Goal: Task Accomplishment & Management: Manage account settings

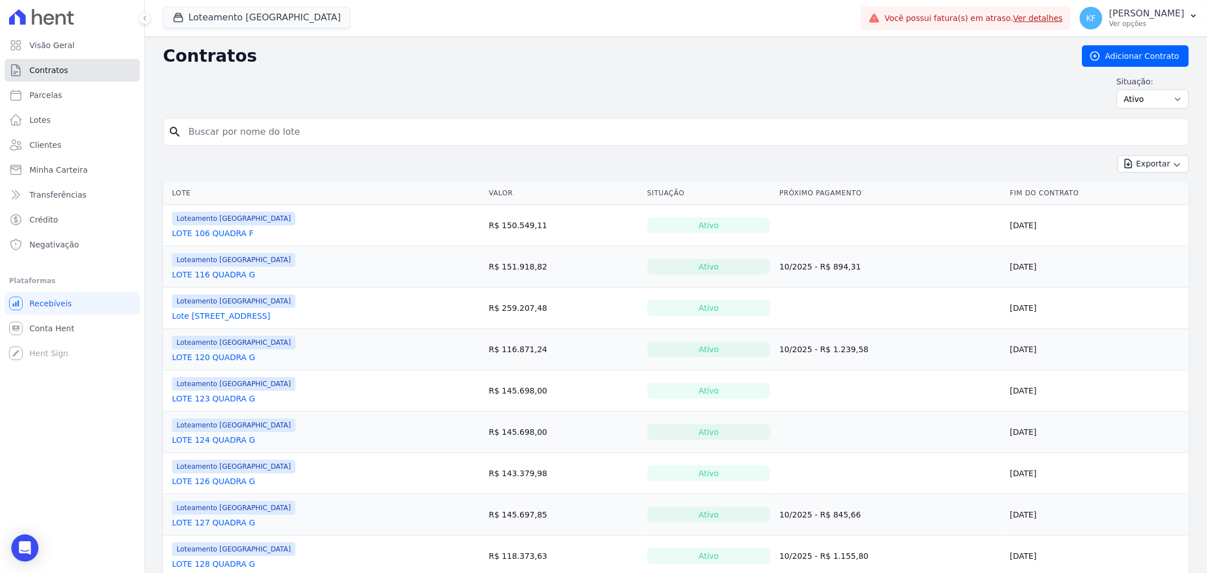
click at [32, 76] on link "Contratos" at bounding box center [72, 70] width 135 height 23
click at [48, 94] on span "Parcelas" at bounding box center [45, 94] width 33 height 11
select select
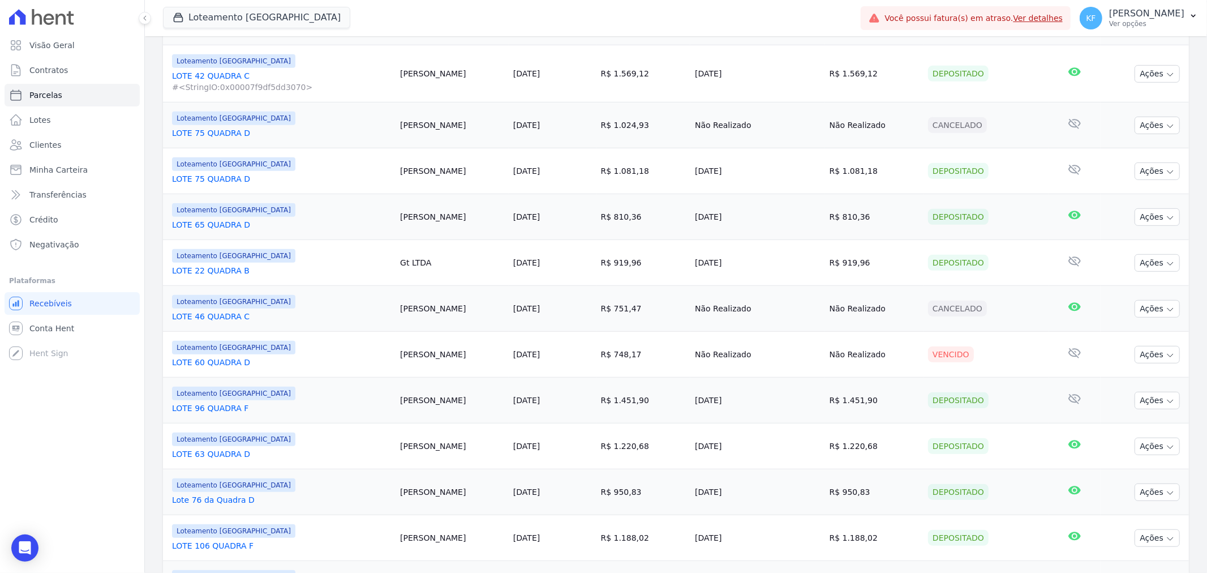
scroll to position [566, 0]
click at [1060, 15] on link "Ver detalhes" at bounding box center [1038, 18] width 50 height 9
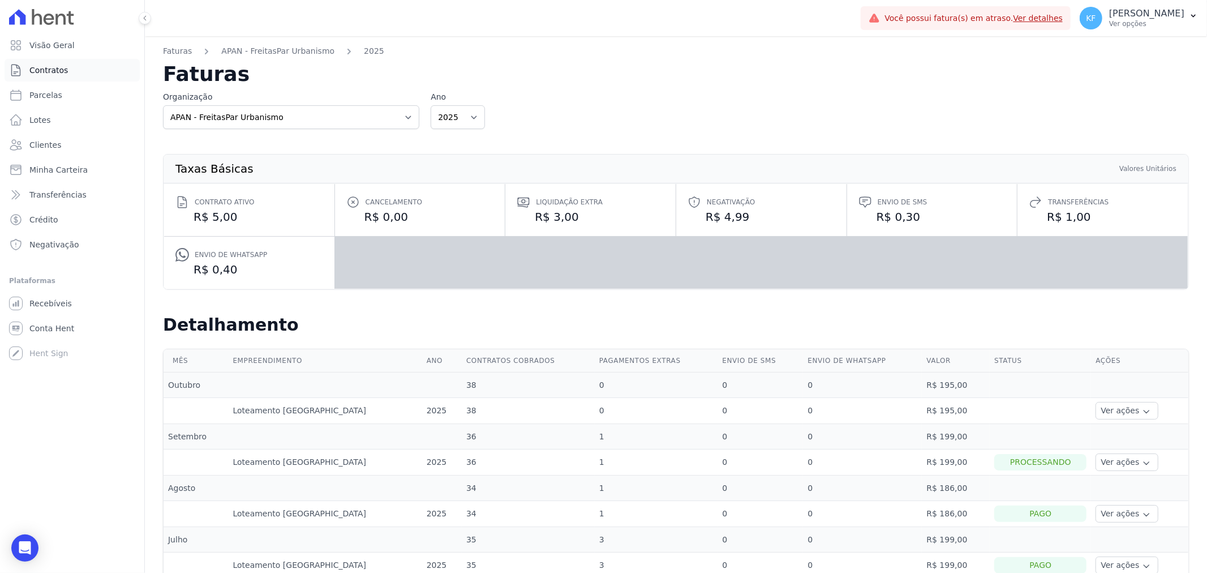
click at [51, 72] on span "Contratos" at bounding box center [48, 70] width 38 height 11
